Goal: Task Accomplishment & Management: Use online tool/utility

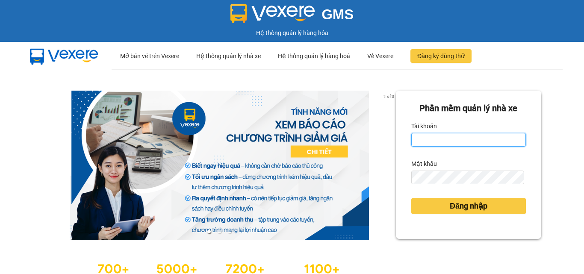
click at [473, 135] on input "Tài khoản" at bounding box center [468, 140] width 115 height 14
type input "dothihien.ductruong"
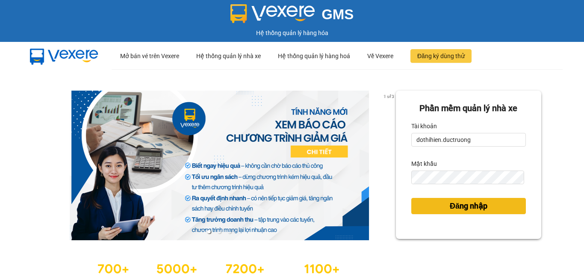
click at [469, 209] on span "Đăng nhập" at bounding box center [469, 206] width 38 height 12
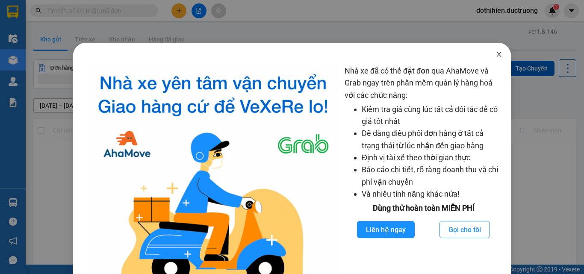
click at [497, 53] on icon "close" at bounding box center [499, 54] width 5 height 5
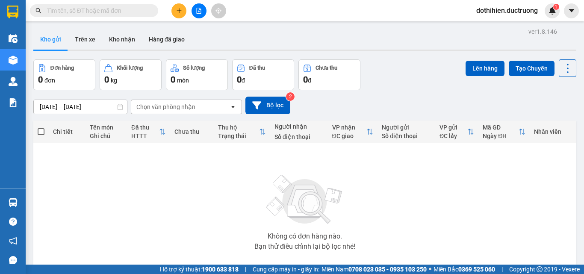
click at [117, 20] on div "Kết quả [PERSON_NAME] ( 0 ) Bộ lọc No Data dothihien.ductruong 1" at bounding box center [292, 10] width 584 height 21
click at [109, 9] on input "text" at bounding box center [97, 10] width 101 height 9
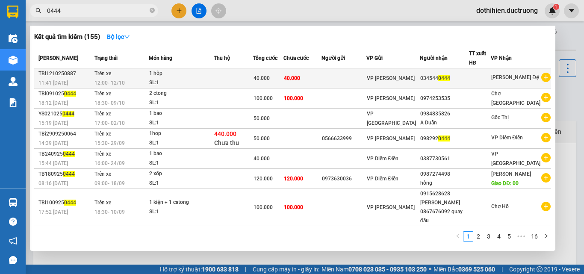
type input "0444"
click at [204, 87] on div "SL: 1" at bounding box center [181, 82] width 64 height 9
